Goal: Find specific page/section: Find specific page/section

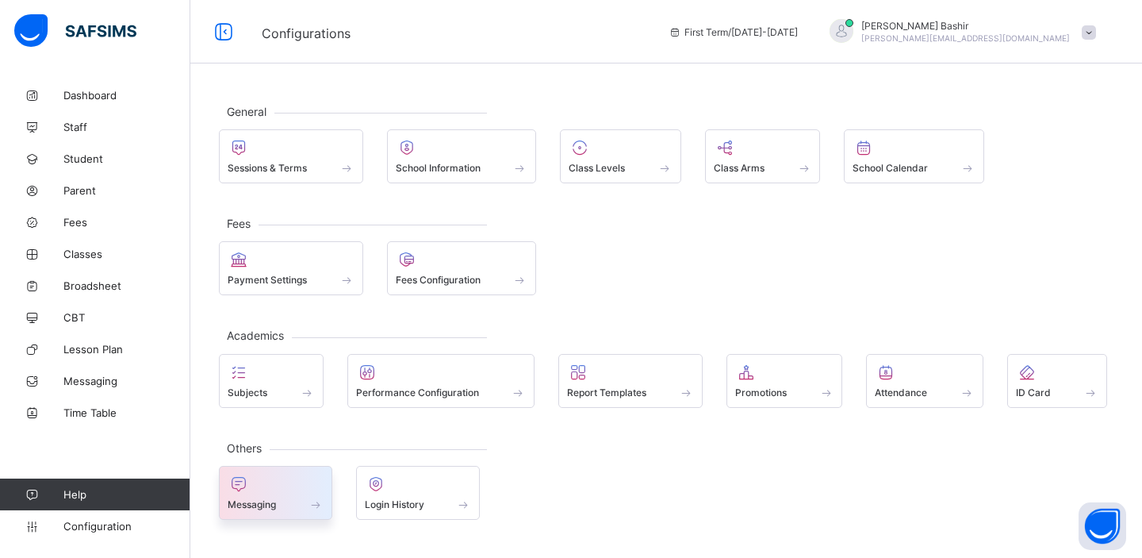
click at [297, 493] on div at bounding box center [276, 483] width 96 height 19
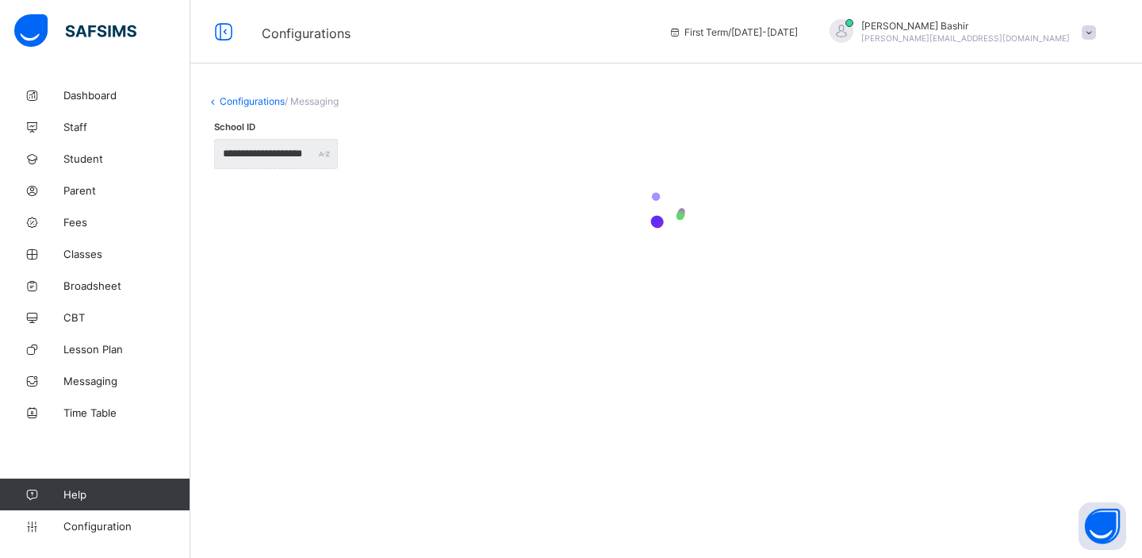
type input "**********"
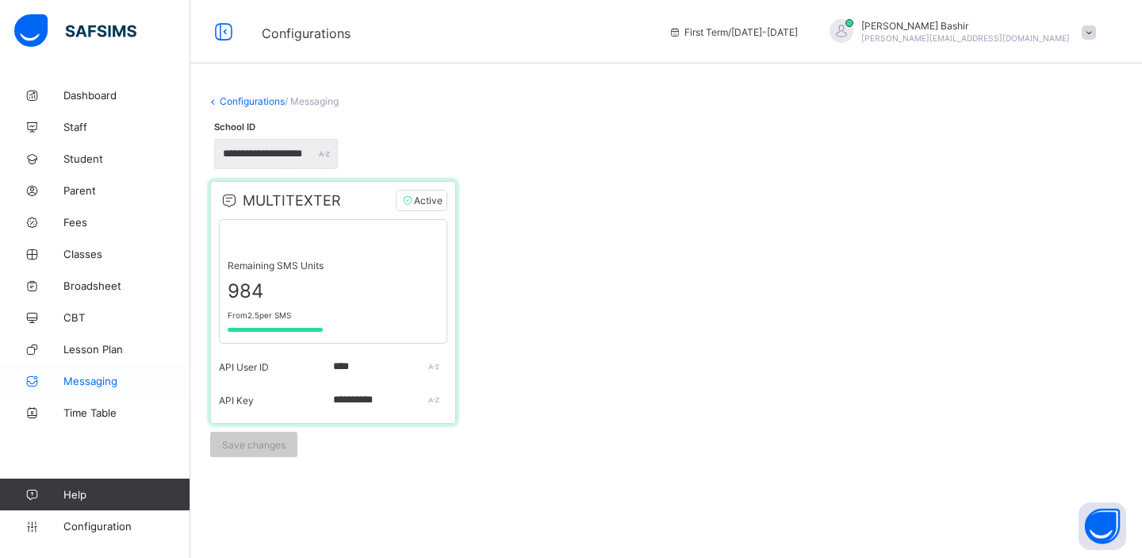
click at [94, 381] on span "Messaging" at bounding box center [126, 380] width 127 height 13
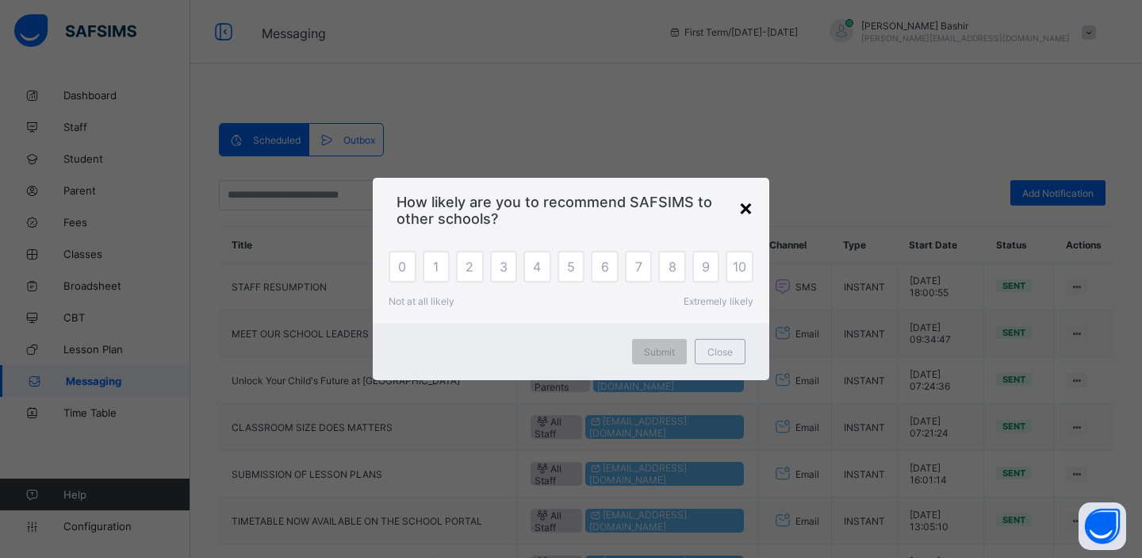
click at [748, 205] on div "×" at bounding box center [745, 207] width 15 height 27
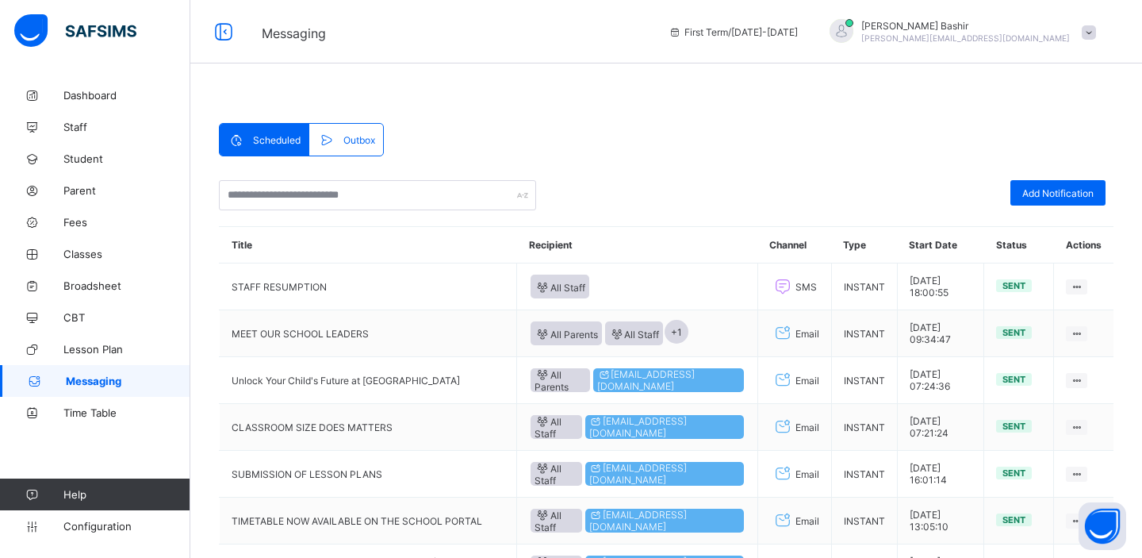
click at [379, 146] on div "Outbox" at bounding box center [345, 140] width 73 height 32
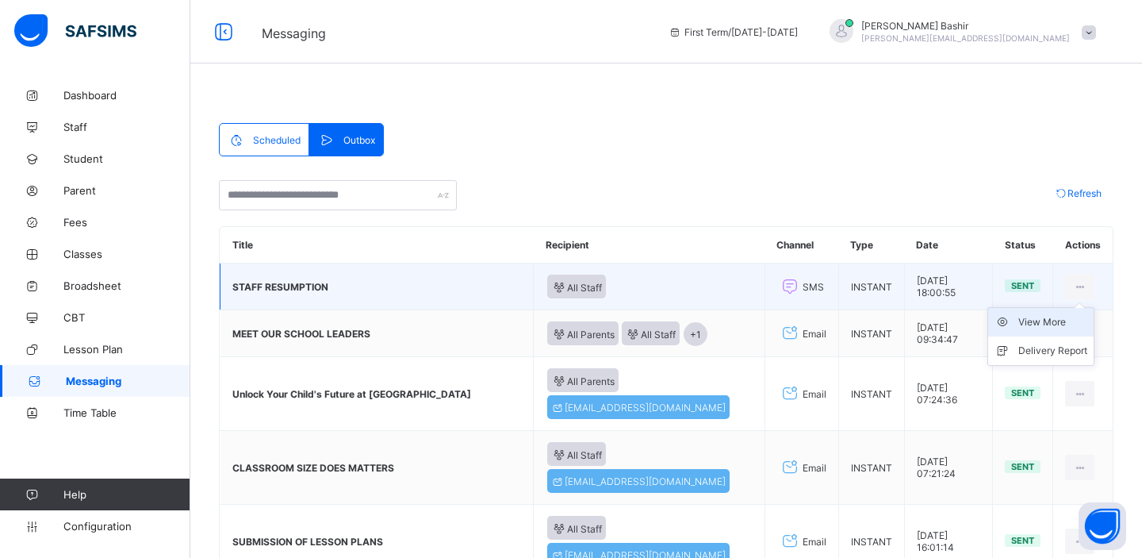
click at [1043, 324] on div "View More" at bounding box center [1052, 322] width 69 height 16
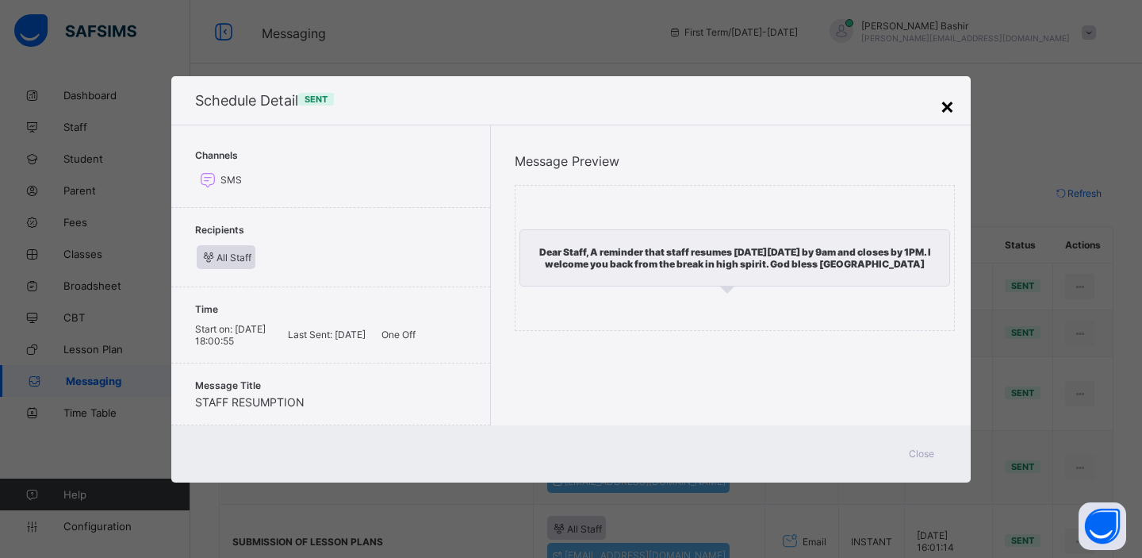
click at [945, 109] on div "×" at bounding box center [947, 105] width 15 height 27
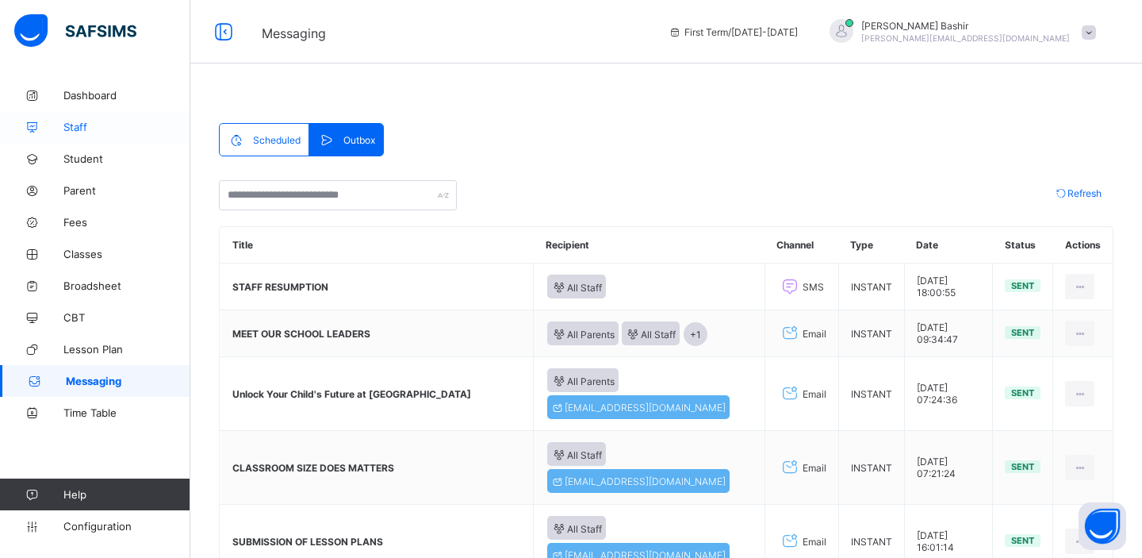
click at [73, 127] on span "Staff" at bounding box center [126, 127] width 127 height 13
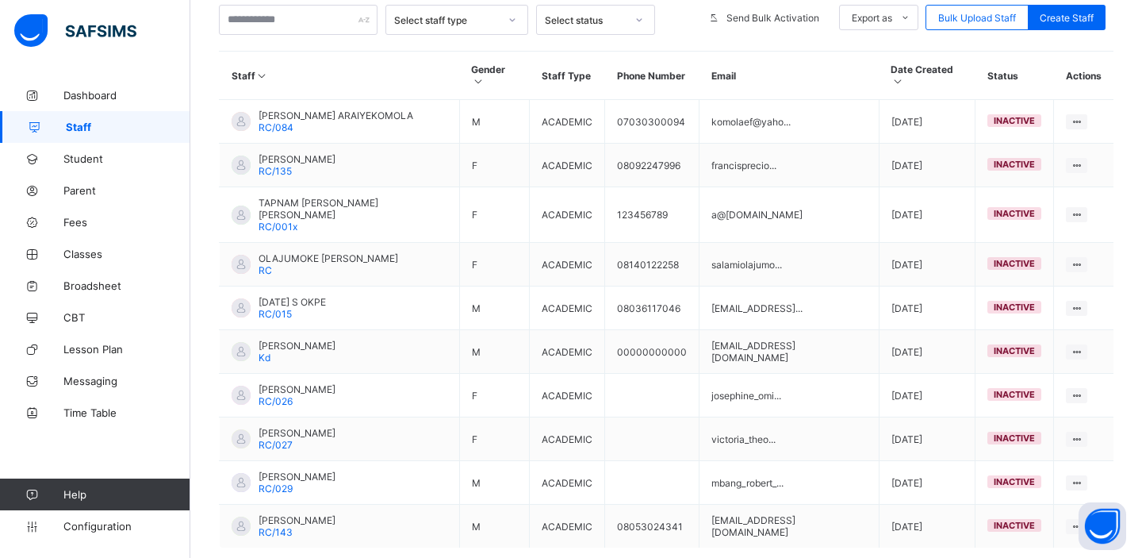
scroll to position [398, 0]
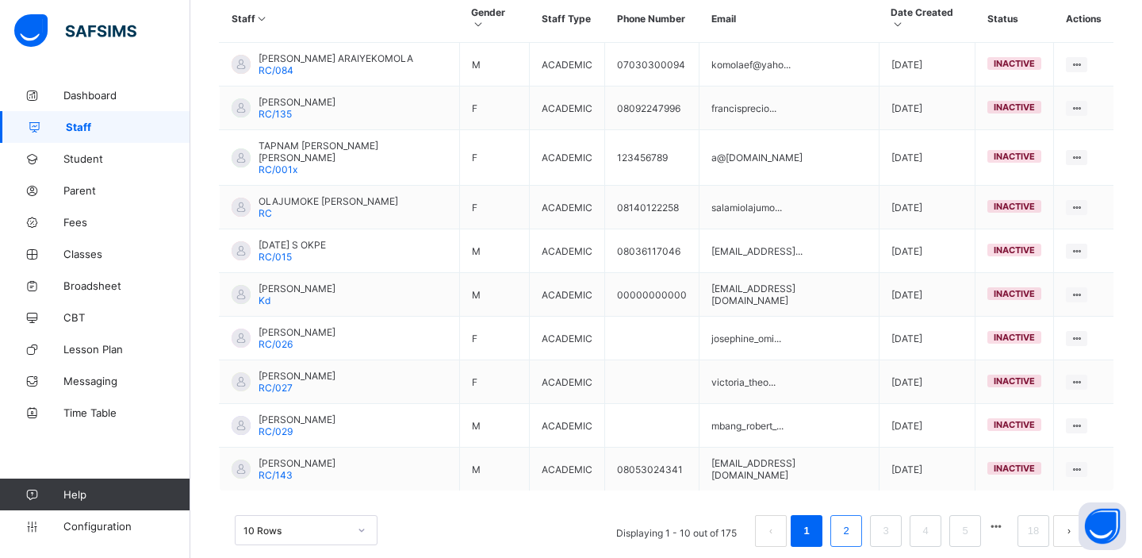
click at [847, 520] on link "2" at bounding box center [845, 530] width 15 height 21
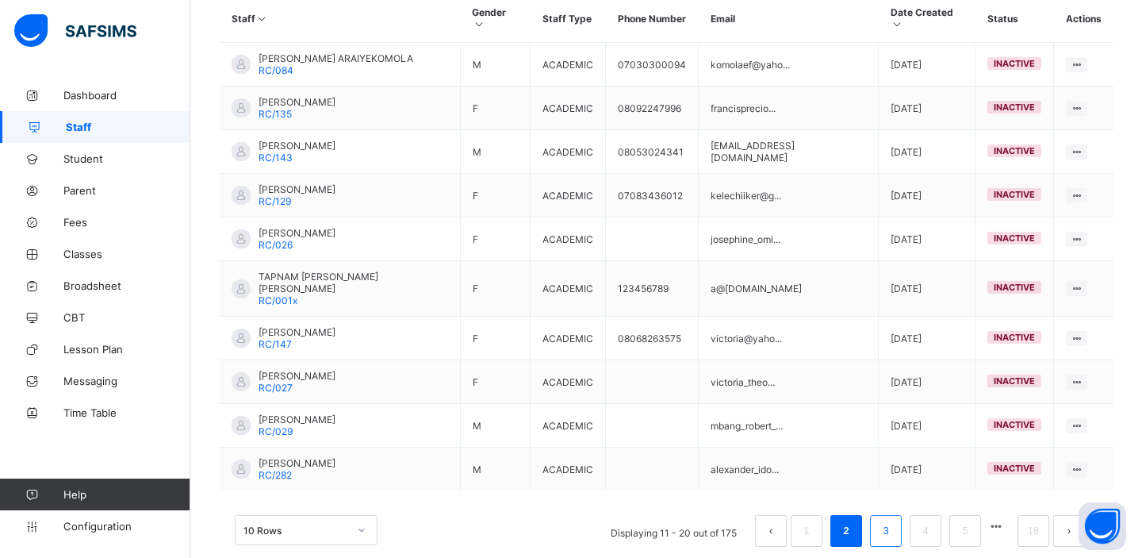
click at [883, 520] on link "3" at bounding box center [885, 530] width 15 height 21
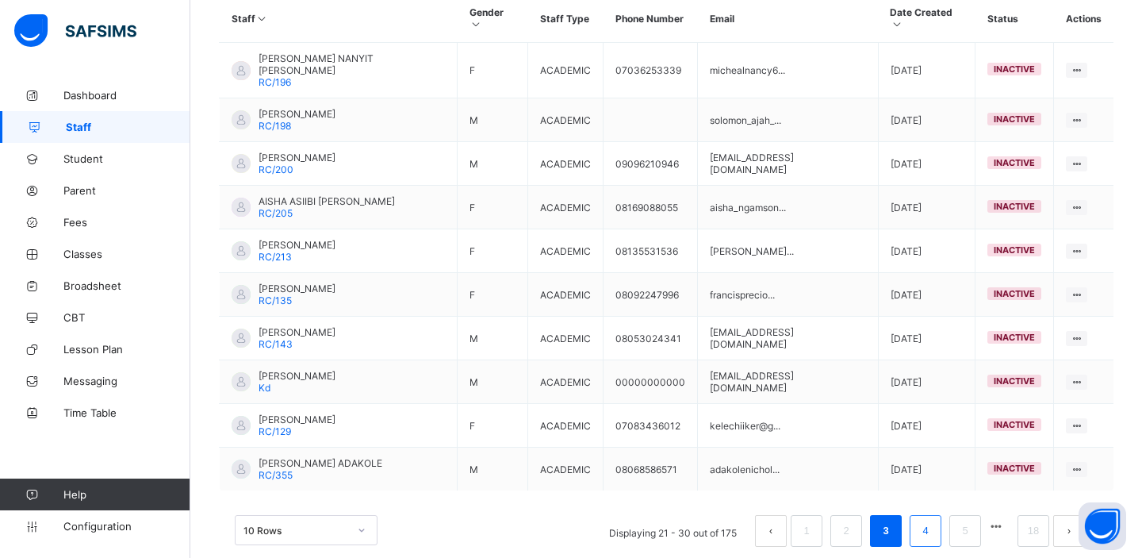
click at [922, 520] on link "4" at bounding box center [925, 530] width 15 height 21
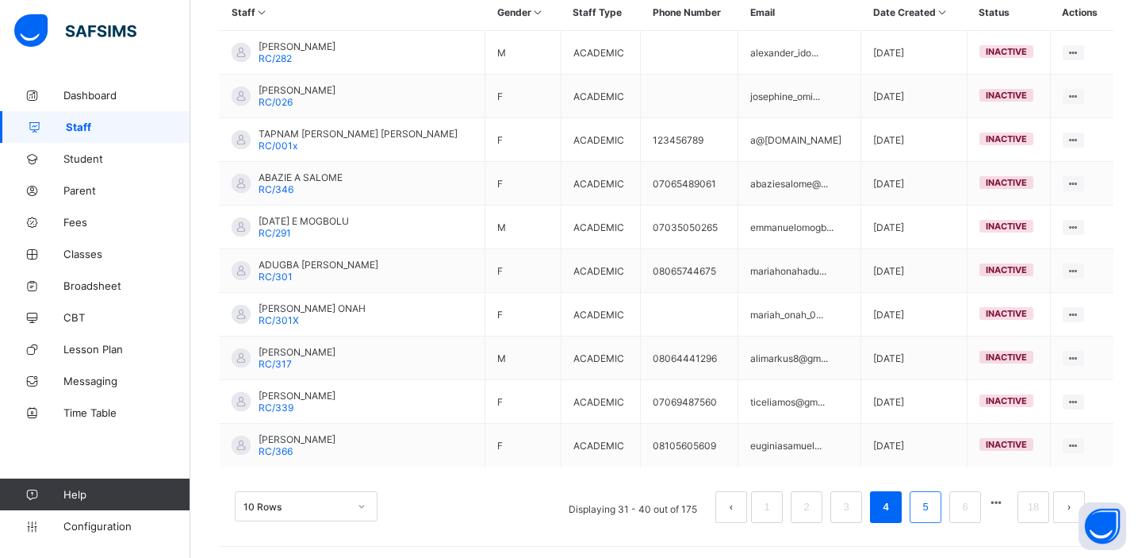
click at [925, 505] on link "5" at bounding box center [925, 506] width 15 height 21
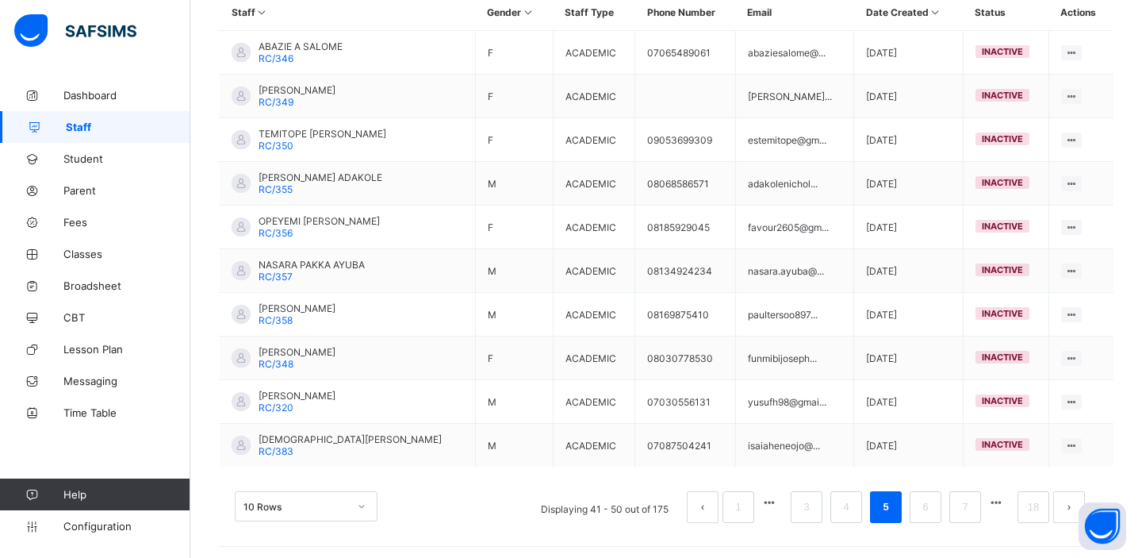
click at [925, 505] on link "6" at bounding box center [925, 506] width 15 height 21
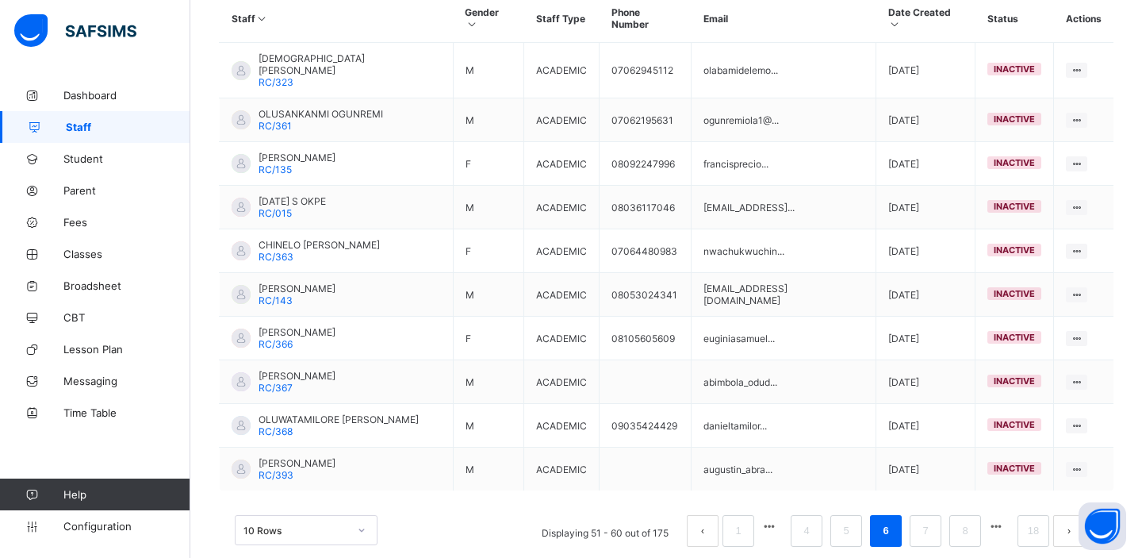
click at [925, 520] on link "7" at bounding box center [925, 530] width 15 height 21
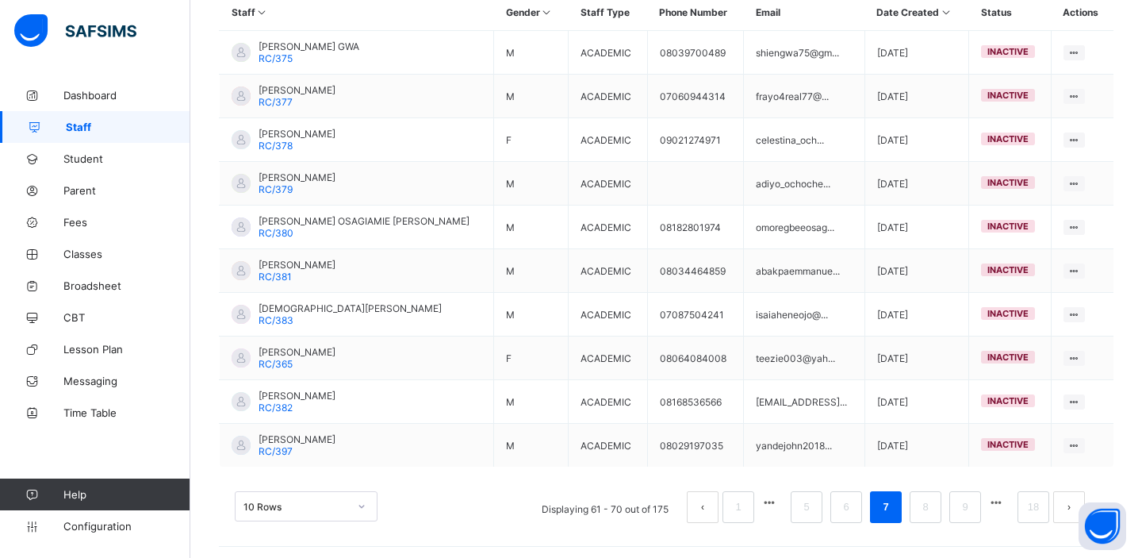
click at [925, 505] on link "8" at bounding box center [925, 506] width 15 height 21
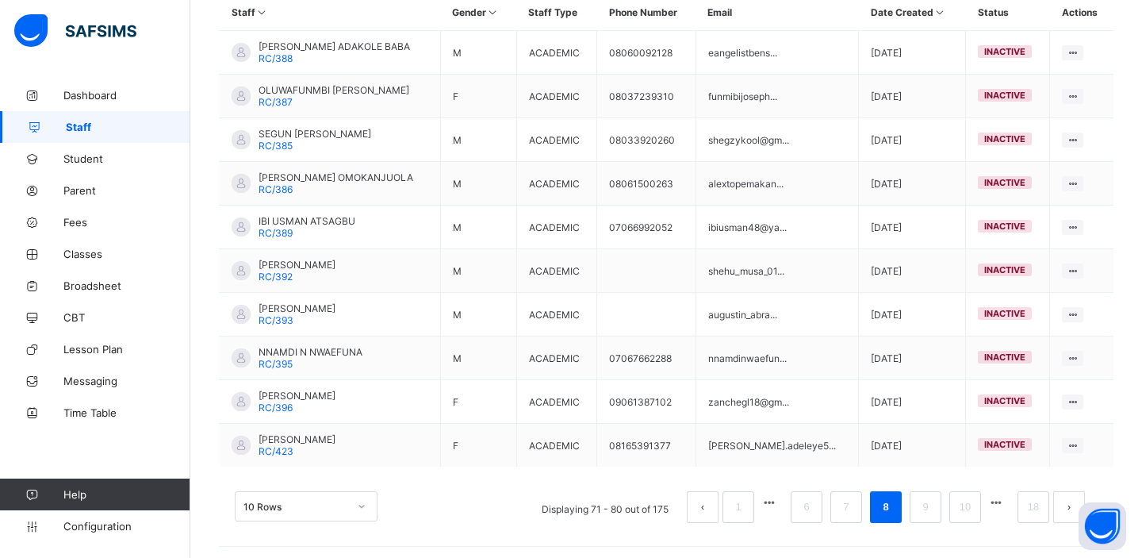
click at [925, 505] on link "9" at bounding box center [925, 506] width 15 height 21
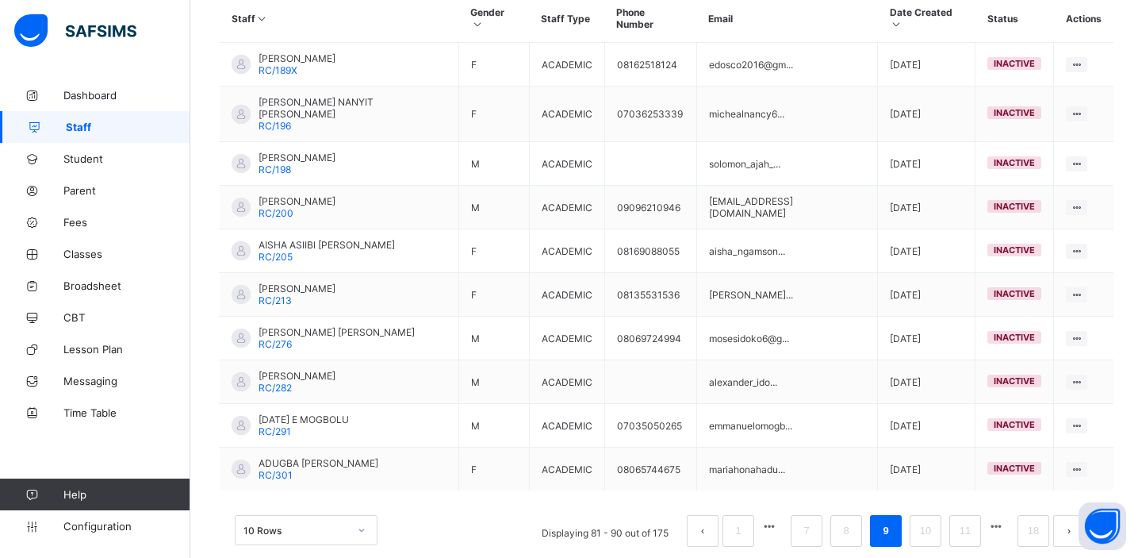
click at [925, 520] on link "10" at bounding box center [925, 530] width 21 height 21
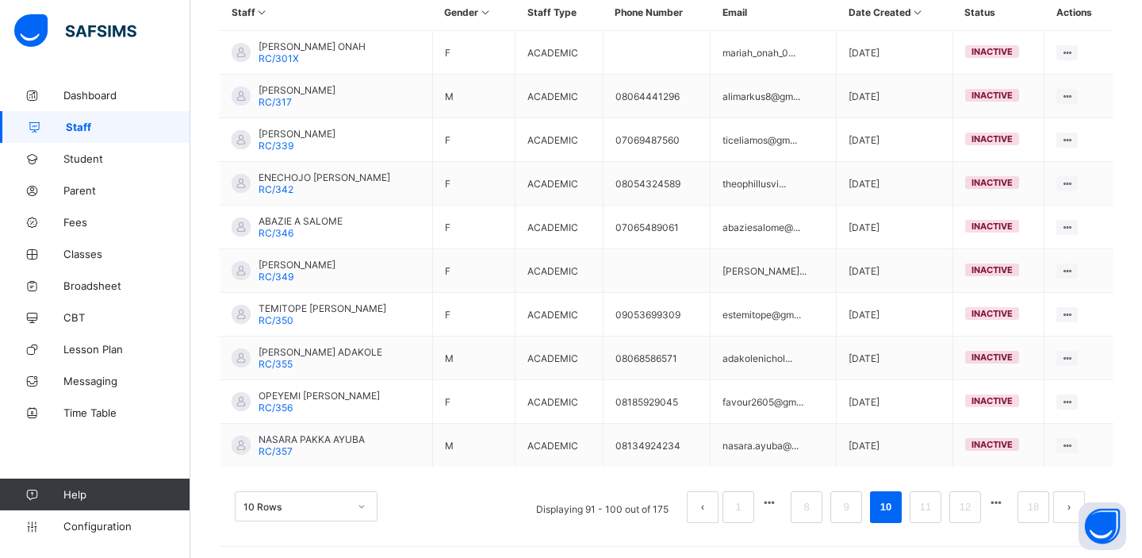
click at [925, 505] on link "11" at bounding box center [925, 506] width 21 height 21
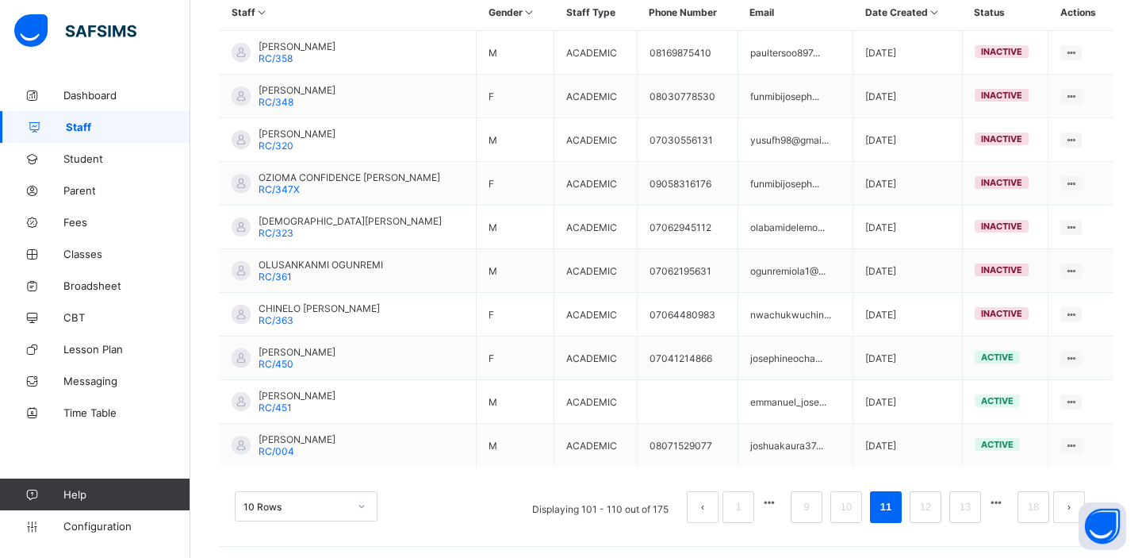
click at [925, 505] on link "12" at bounding box center [925, 506] width 21 height 21
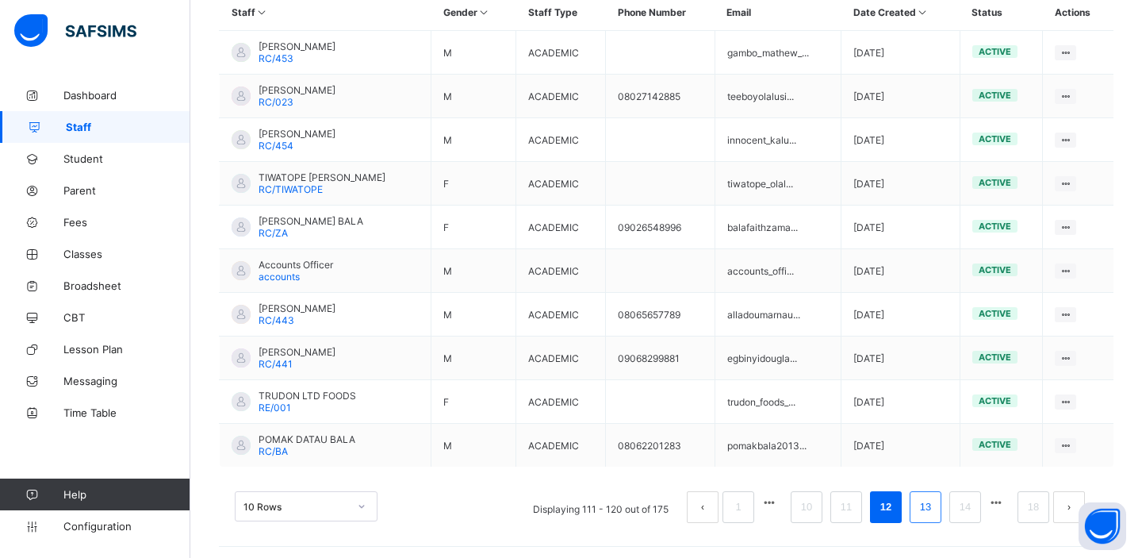
click at [934, 501] on link "13" at bounding box center [925, 506] width 21 height 21
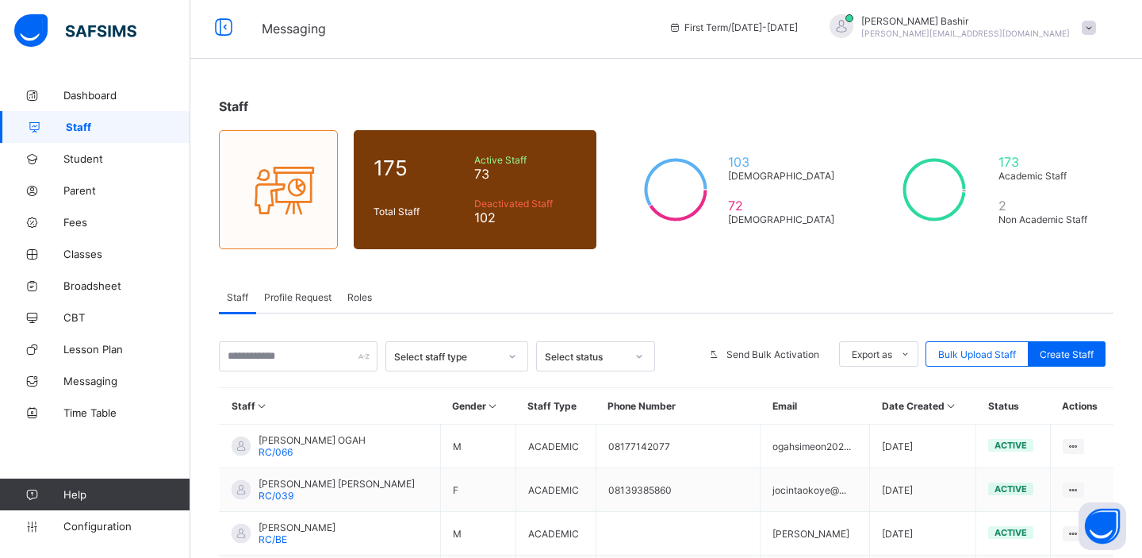
scroll to position [0, 0]
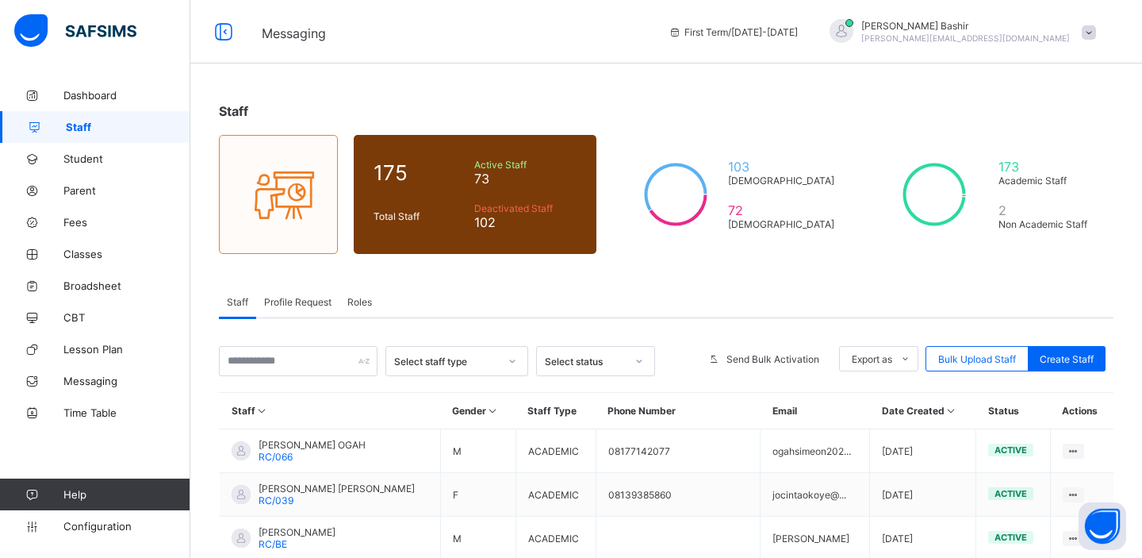
click at [622, 368] on div "Select status" at bounding box center [580, 361] width 87 height 22
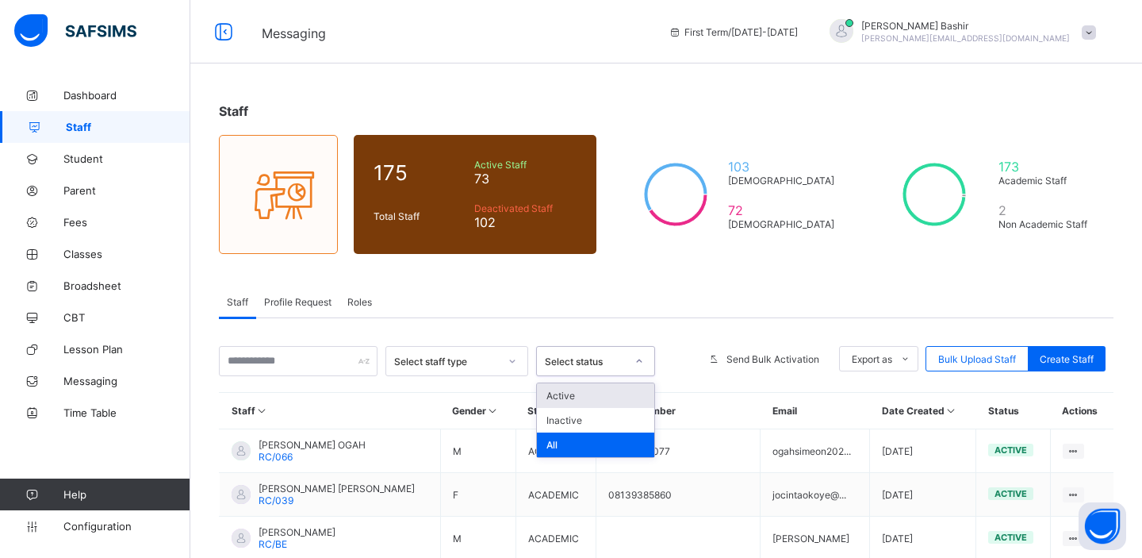
click at [568, 396] on div "Active" at bounding box center [595, 395] width 117 height 25
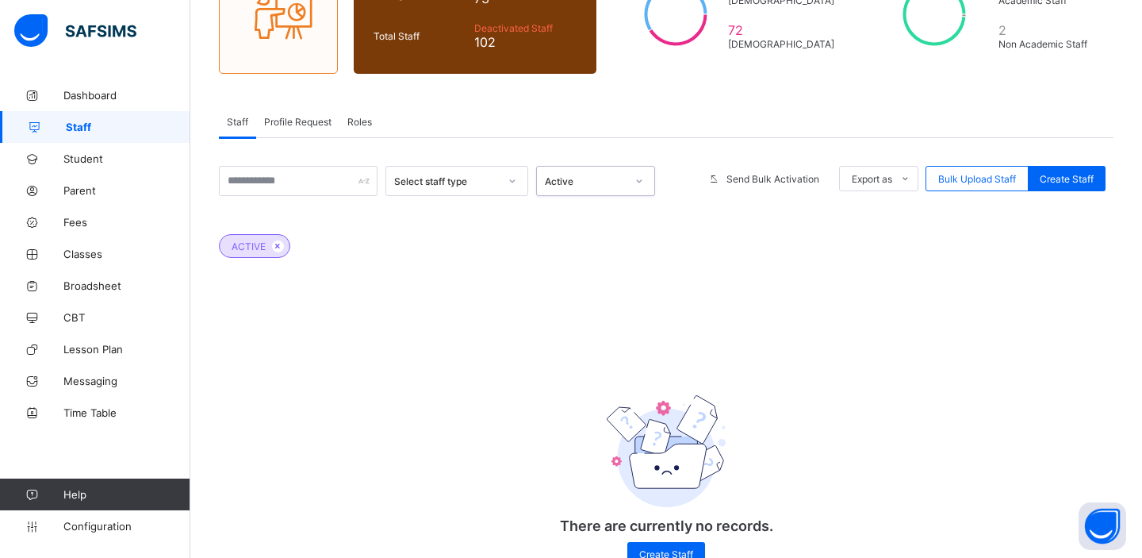
scroll to position [229, 0]
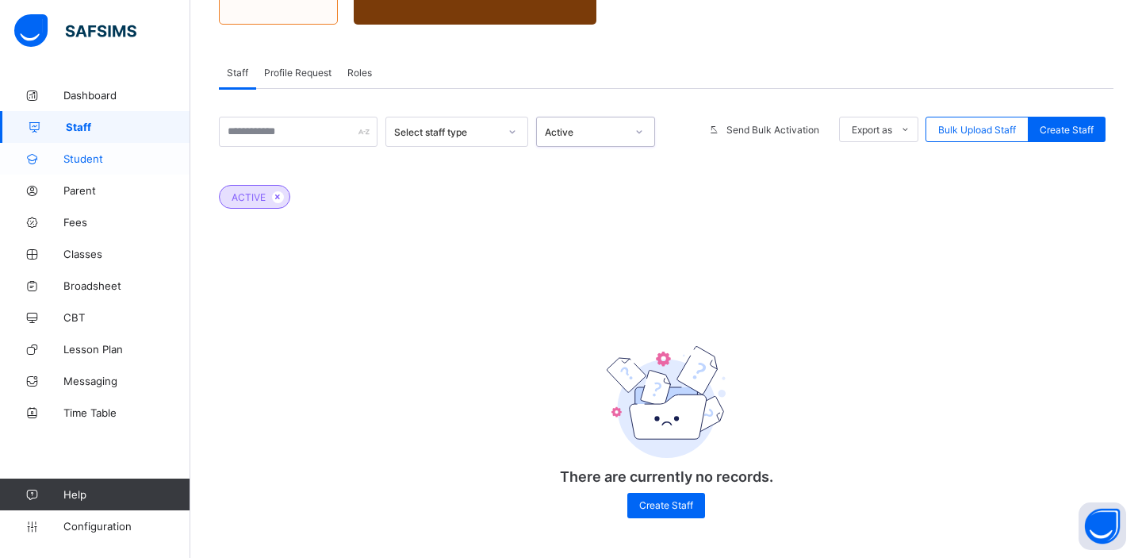
click at [86, 159] on span "Student" at bounding box center [126, 158] width 127 height 13
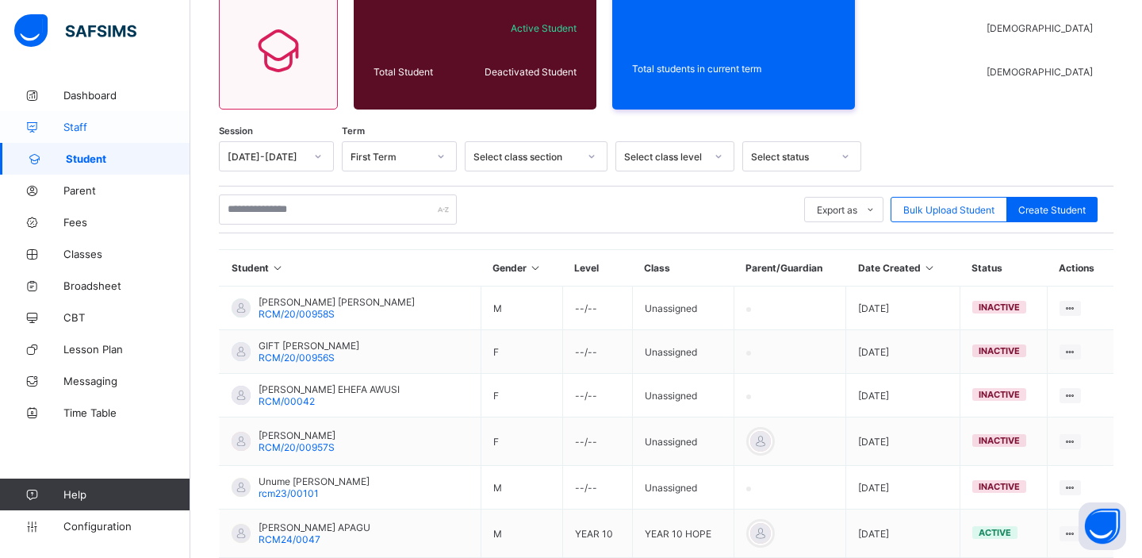
scroll to position [229, 0]
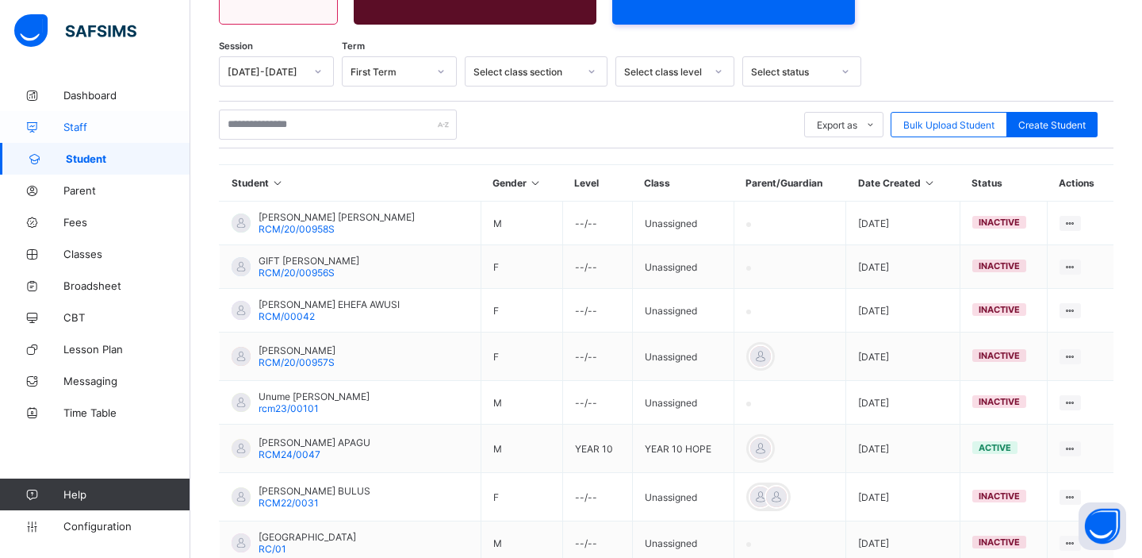
click at [70, 125] on span "Staff" at bounding box center [126, 127] width 127 height 13
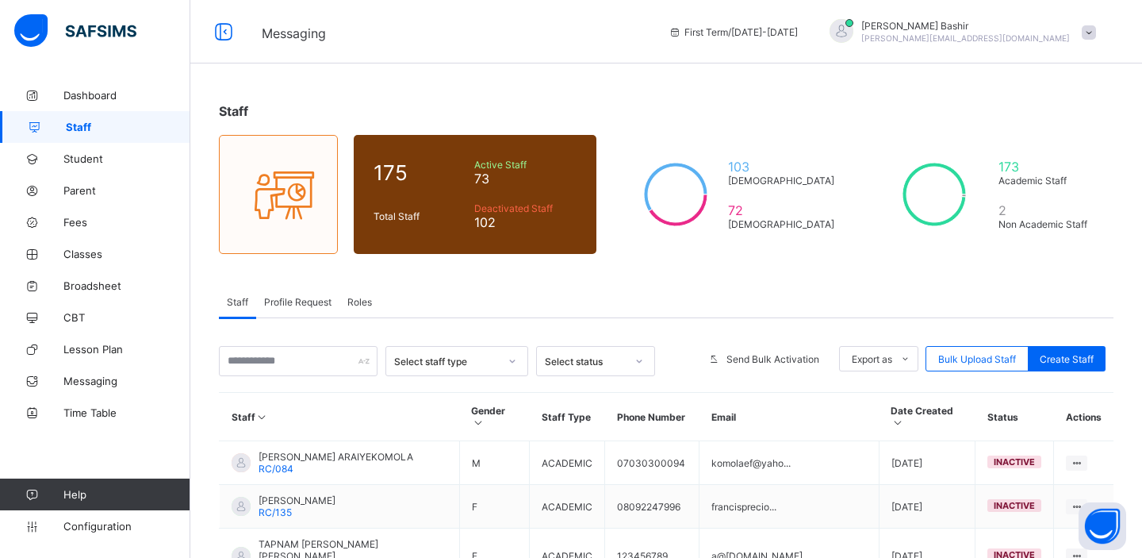
click at [609, 361] on div "Select status" at bounding box center [585, 361] width 81 height 12
click at [560, 393] on div "Active" at bounding box center [595, 395] width 117 height 25
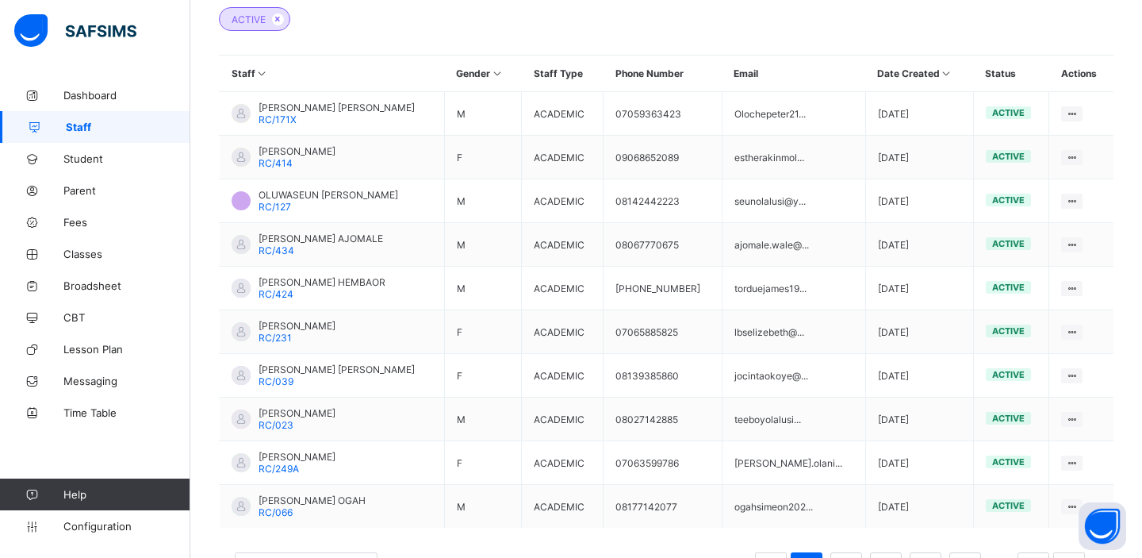
scroll to position [468, 0]
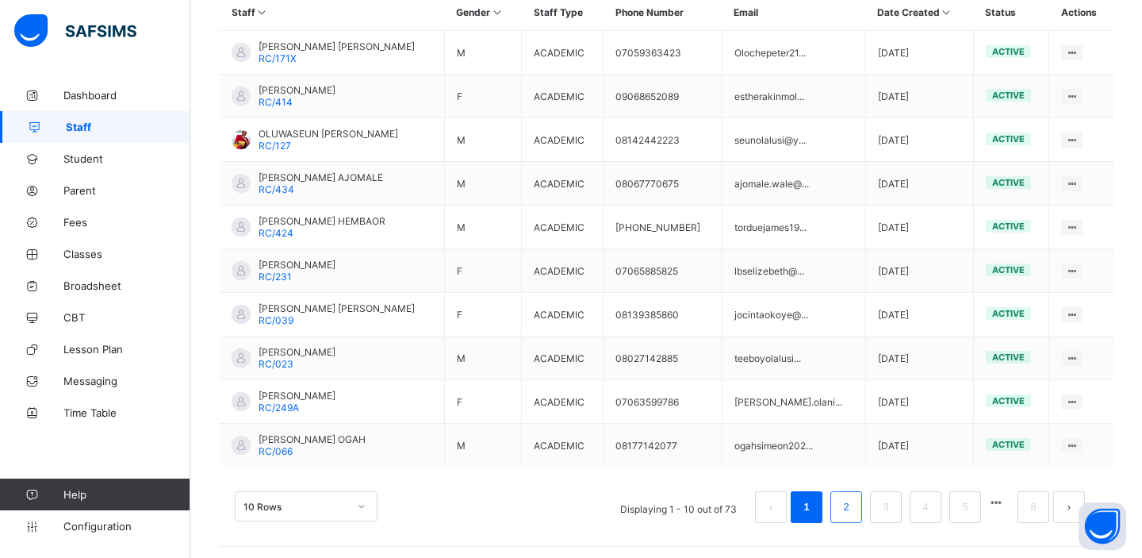
click at [842, 497] on link "2" at bounding box center [845, 506] width 15 height 21
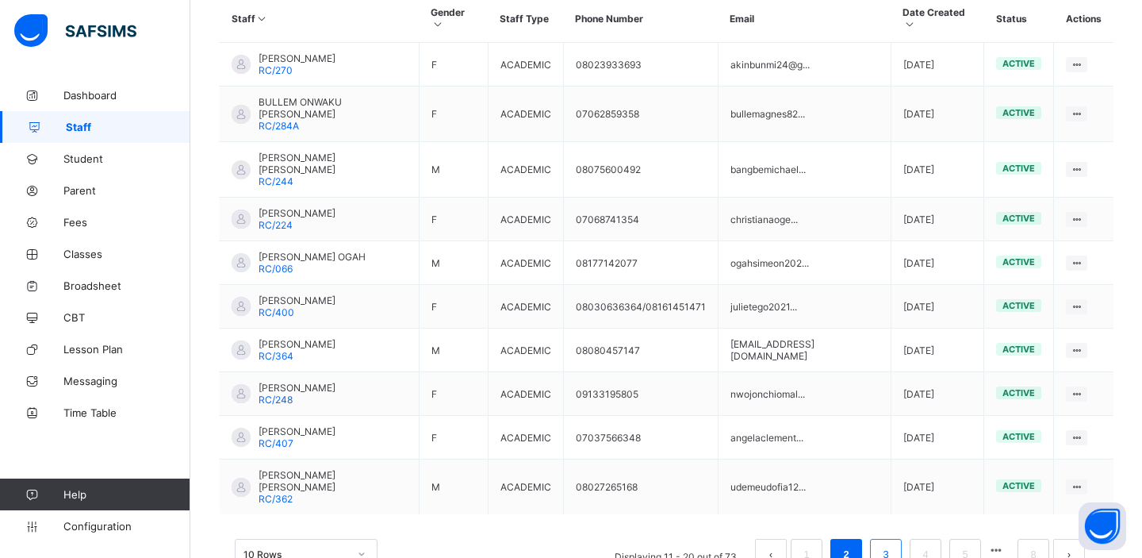
click at [881, 544] on link "3" at bounding box center [885, 554] width 15 height 21
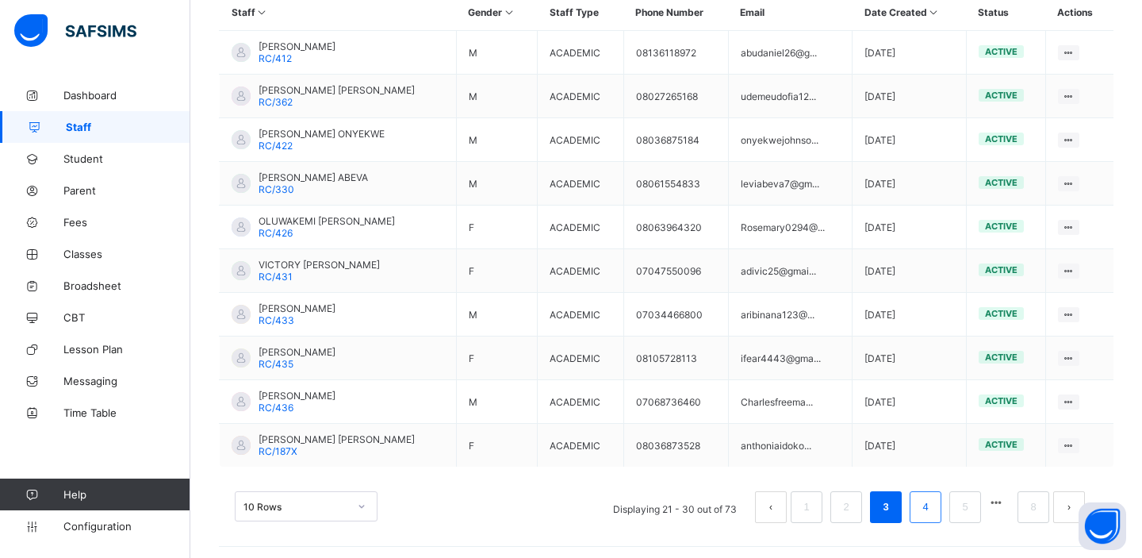
click at [925, 500] on link "4" at bounding box center [925, 506] width 15 height 21
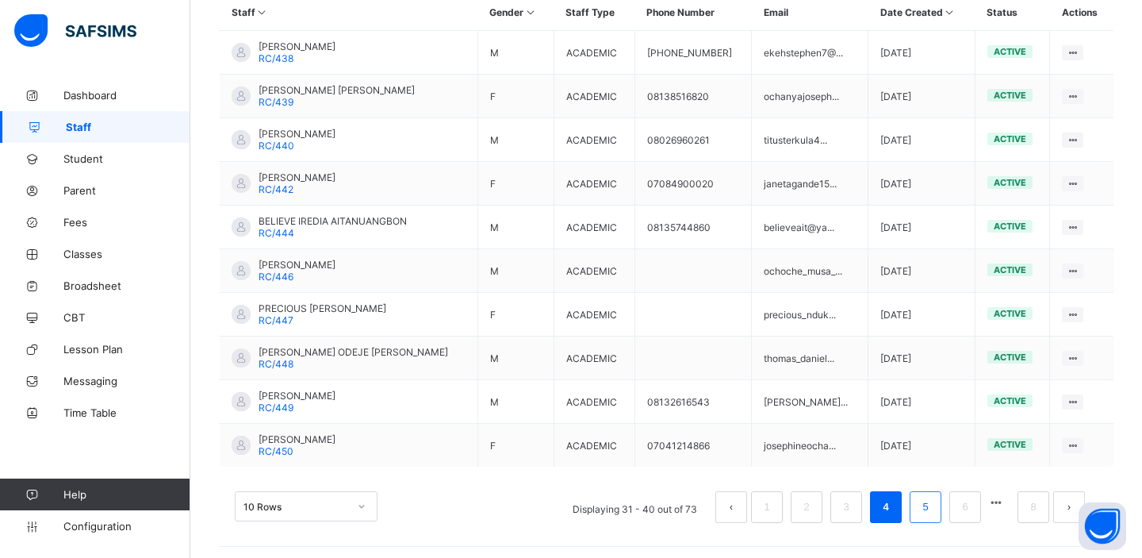
click at [924, 502] on link "5" at bounding box center [925, 506] width 15 height 21
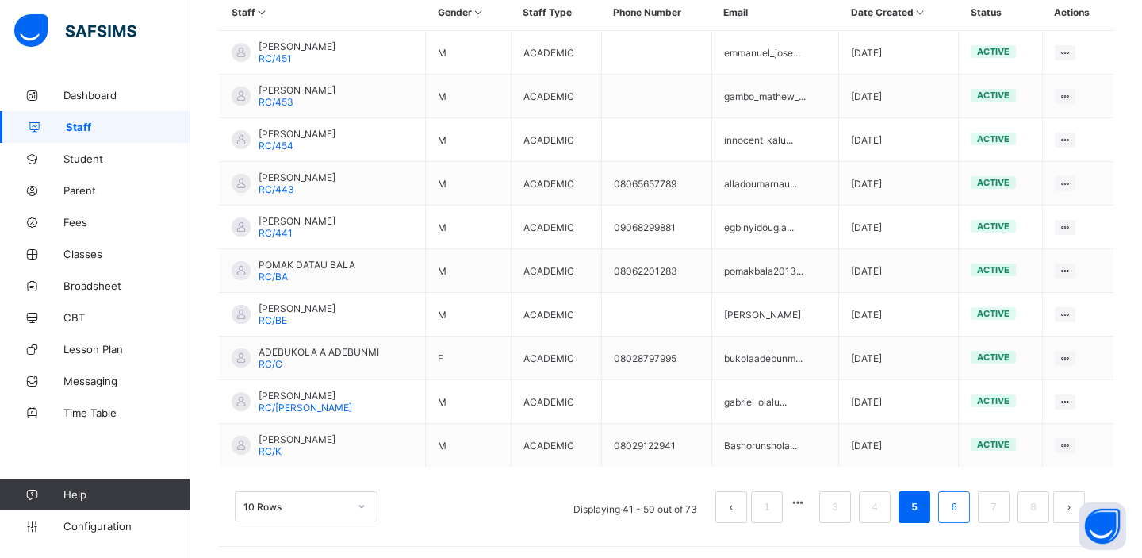
click at [958, 501] on link "6" at bounding box center [953, 506] width 15 height 21
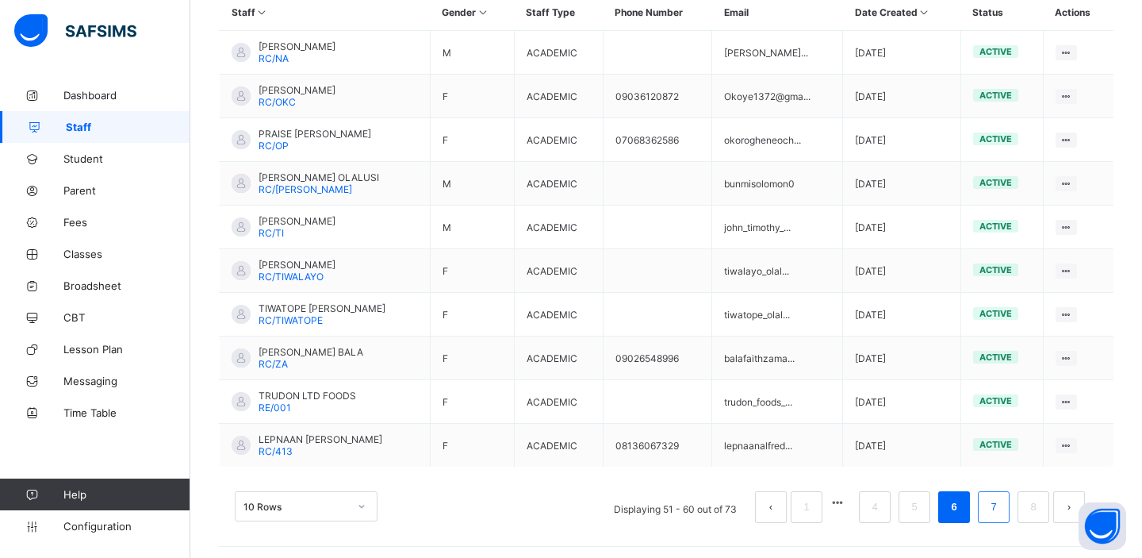
click at [993, 504] on link "7" at bounding box center [993, 506] width 15 height 21
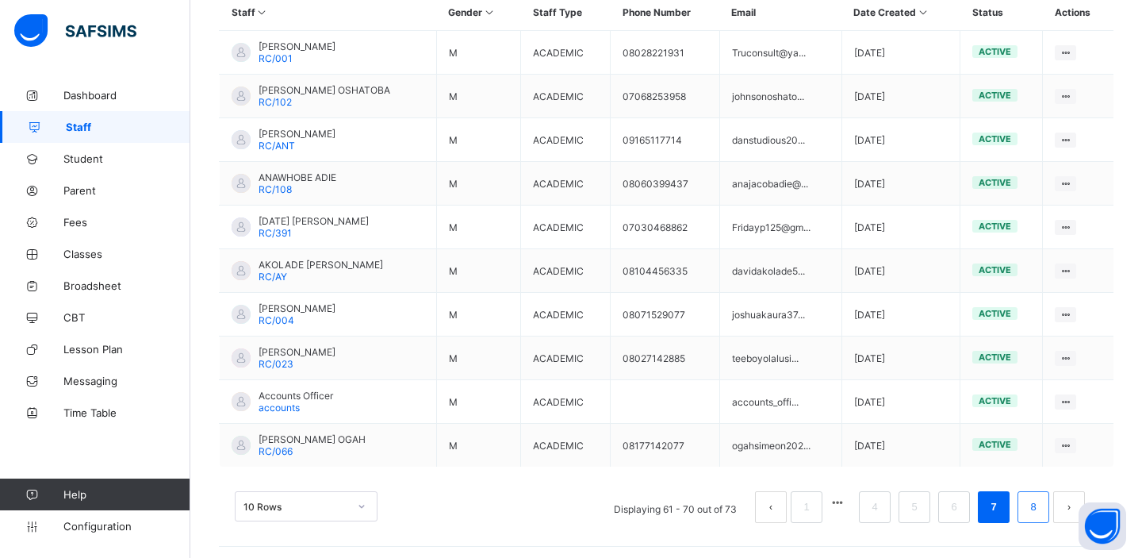
click at [1029, 501] on link "8" at bounding box center [1032, 506] width 15 height 21
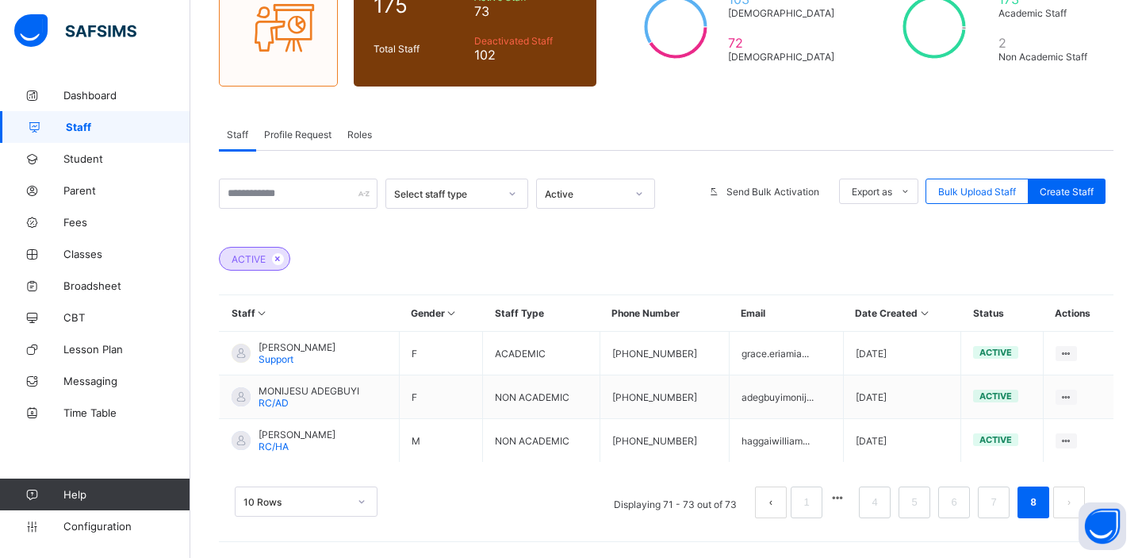
scroll to position [165, 0]
